Goal: Navigation & Orientation: Find specific page/section

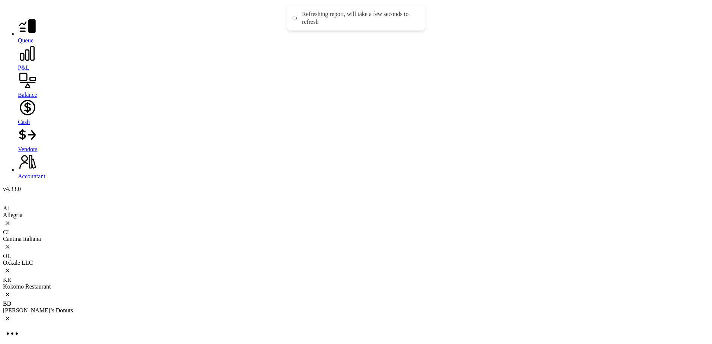
click at [152, 236] on div "Cantina Italiana" at bounding box center [356, 239] width 706 height 7
click at [18, 36] on icon at bounding box center [27, 26] width 19 height 19
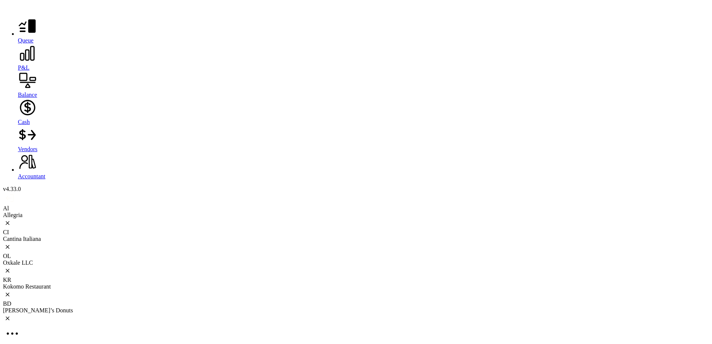
scroll to position [484, 0]
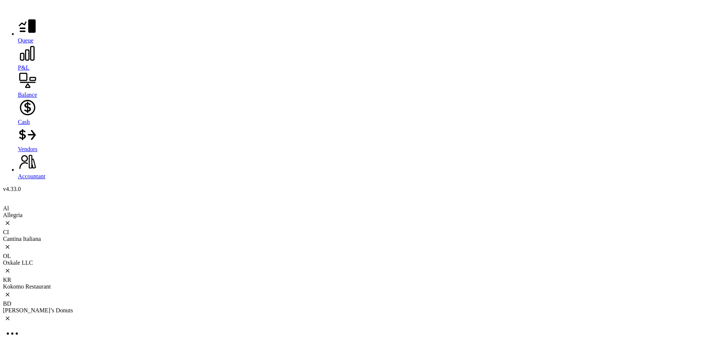
scroll to position [708, 0]
